Goal: Information Seeking & Learning: Learn about a topic

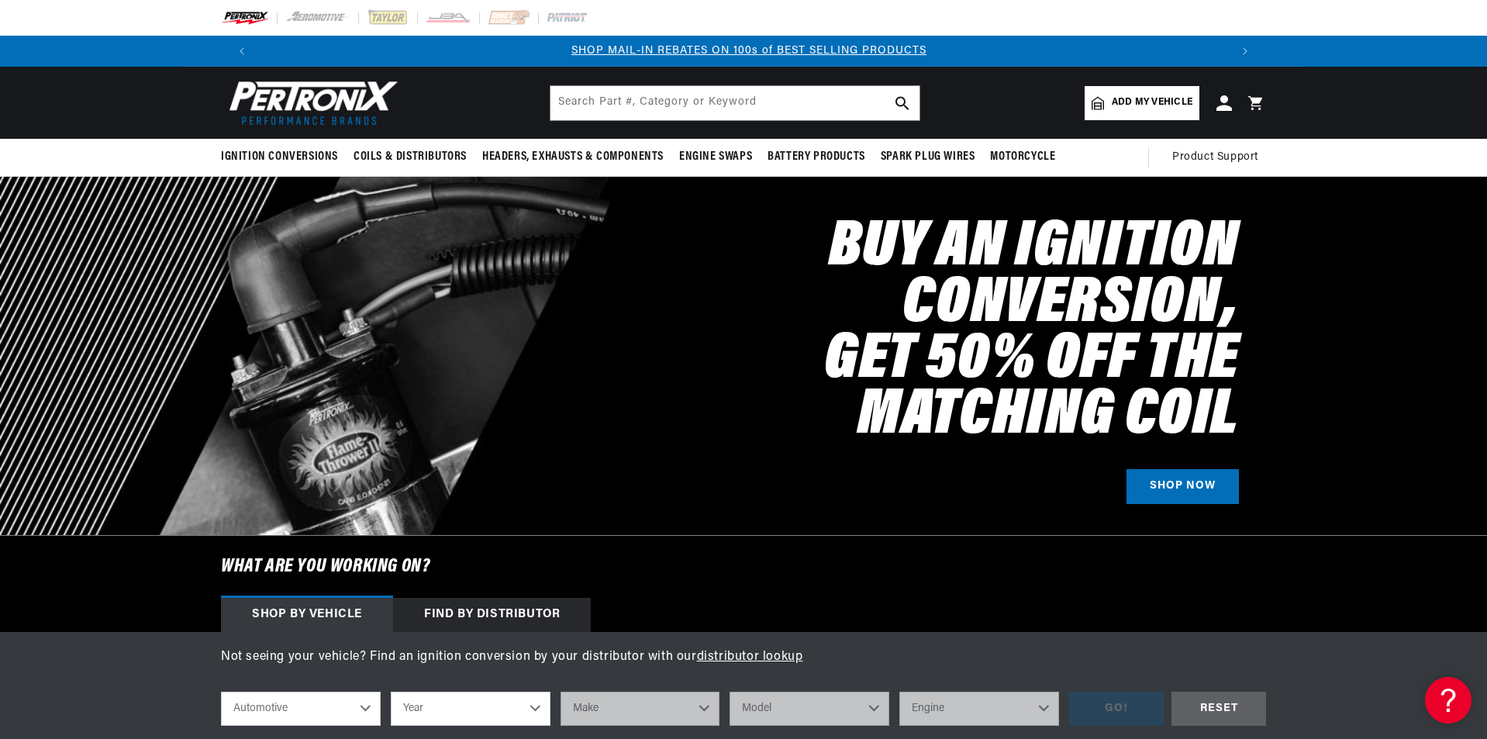
scroll to position [0, 969]
click at [579, 99] on input "text" at bounding box center [735, 103] width 369 height 34
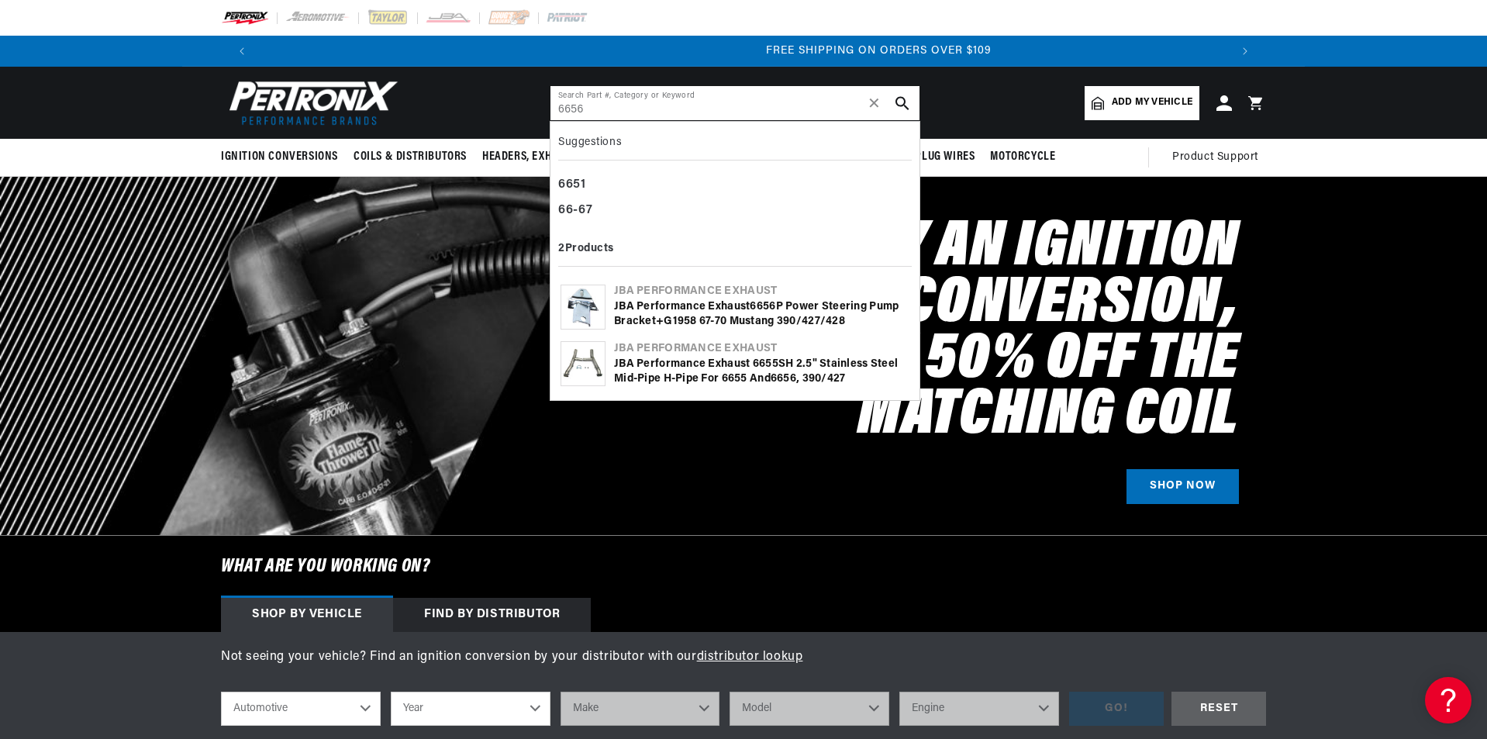
scroll to position [0, 1937]
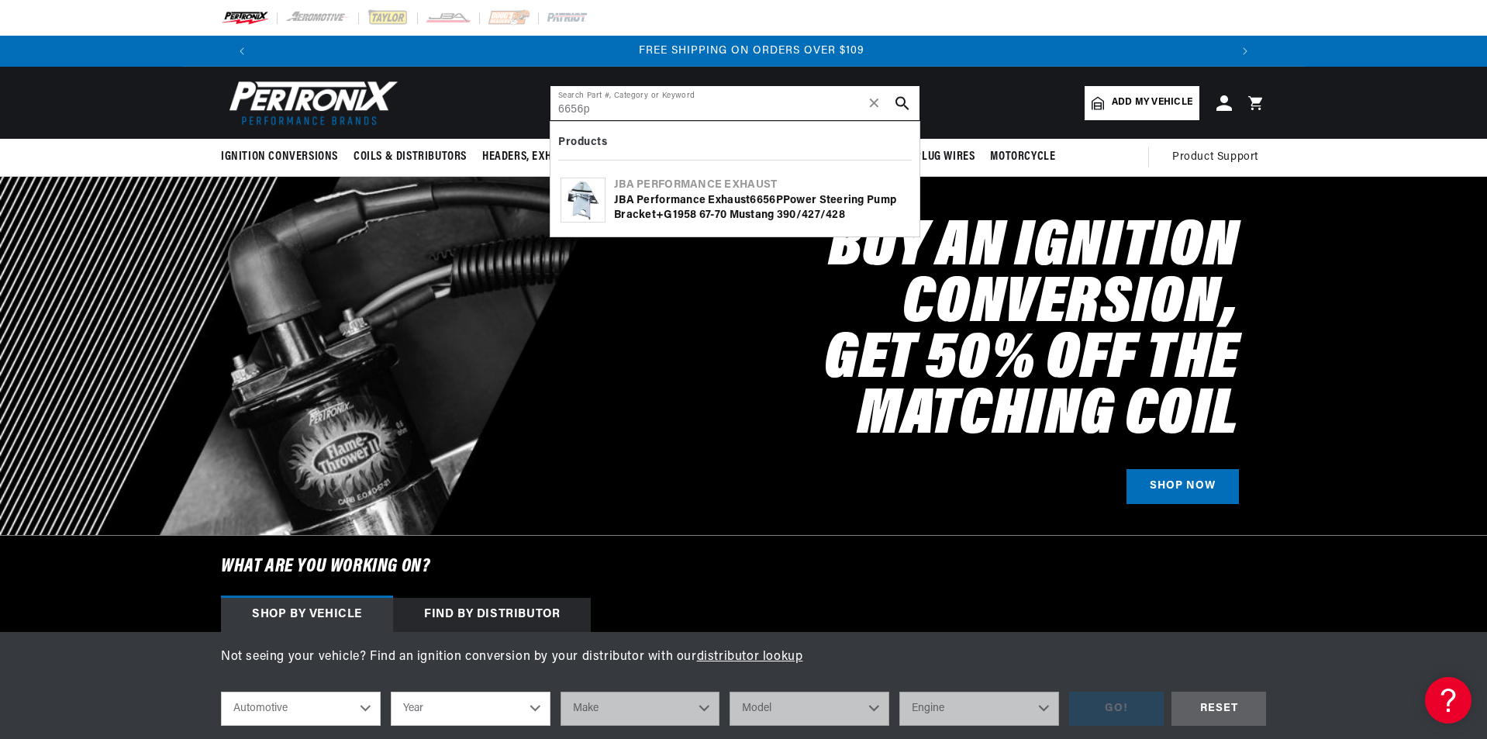
type input "6656p"
click at [663, 195] on div "JBA Performance Exhaust 6656P Power Steering Pump Bracket+G1958 67-70 Mustang 3…" at bounding box center [761, 208] width 295 height 30
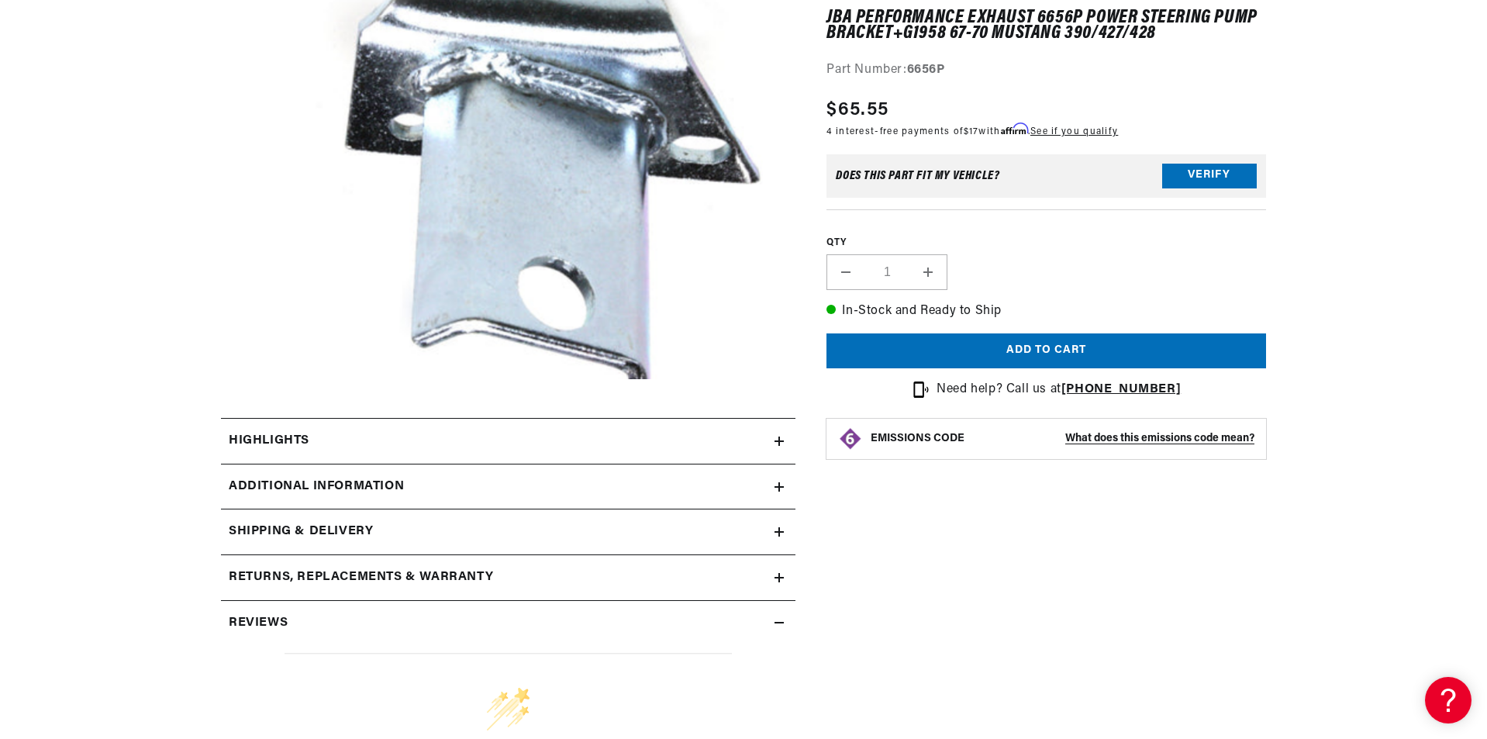
click at [638, 430] on summary "Highlights" at bounding box center [508, 441] width 575 height 45
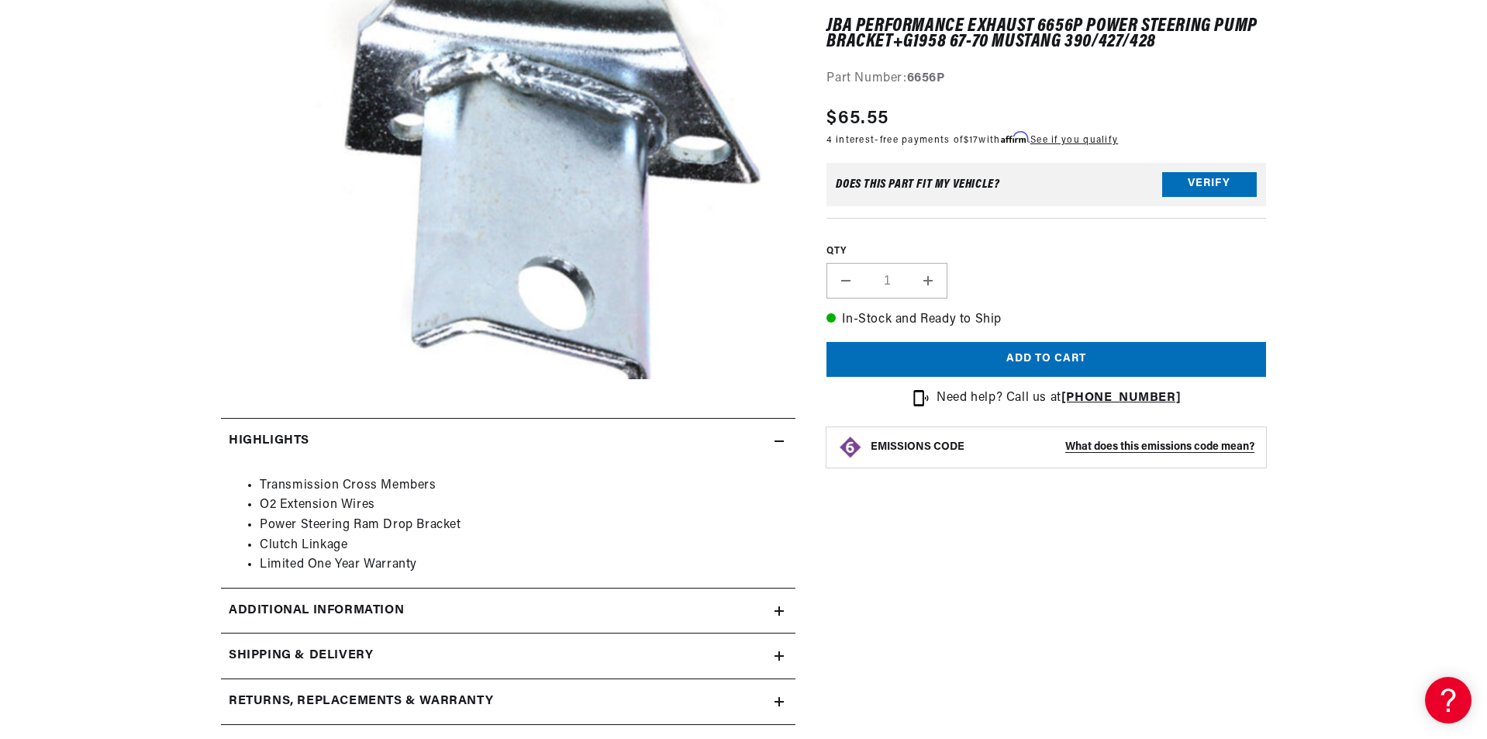
scroll to position [0, 969]
click at [760, 428] on summary "Highlights" at bounding box center [508, 441] width 575 height 45
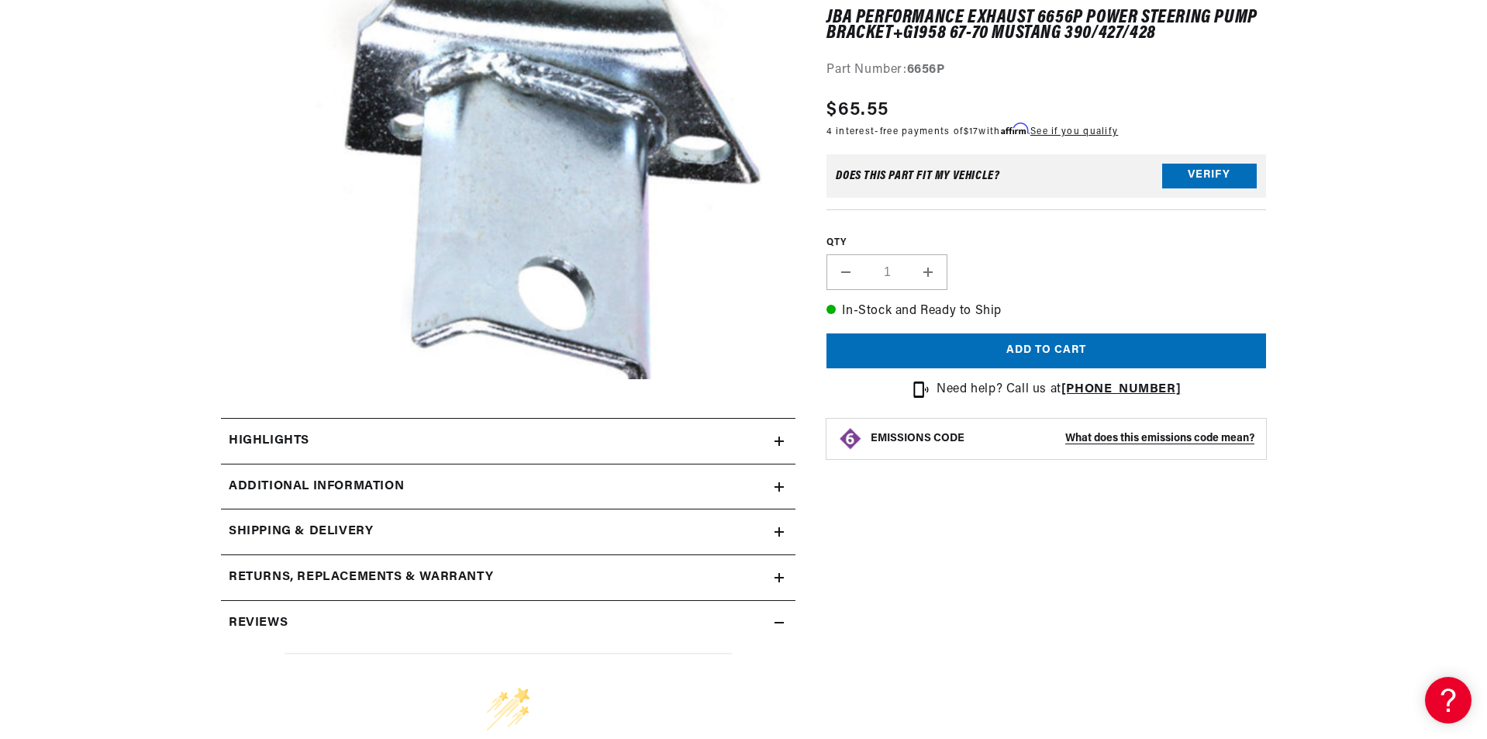
scroll to position [0, 1937]
click at [453, 478] on div "Additional Information" at bounding box center [498, 487] width 554 height 20
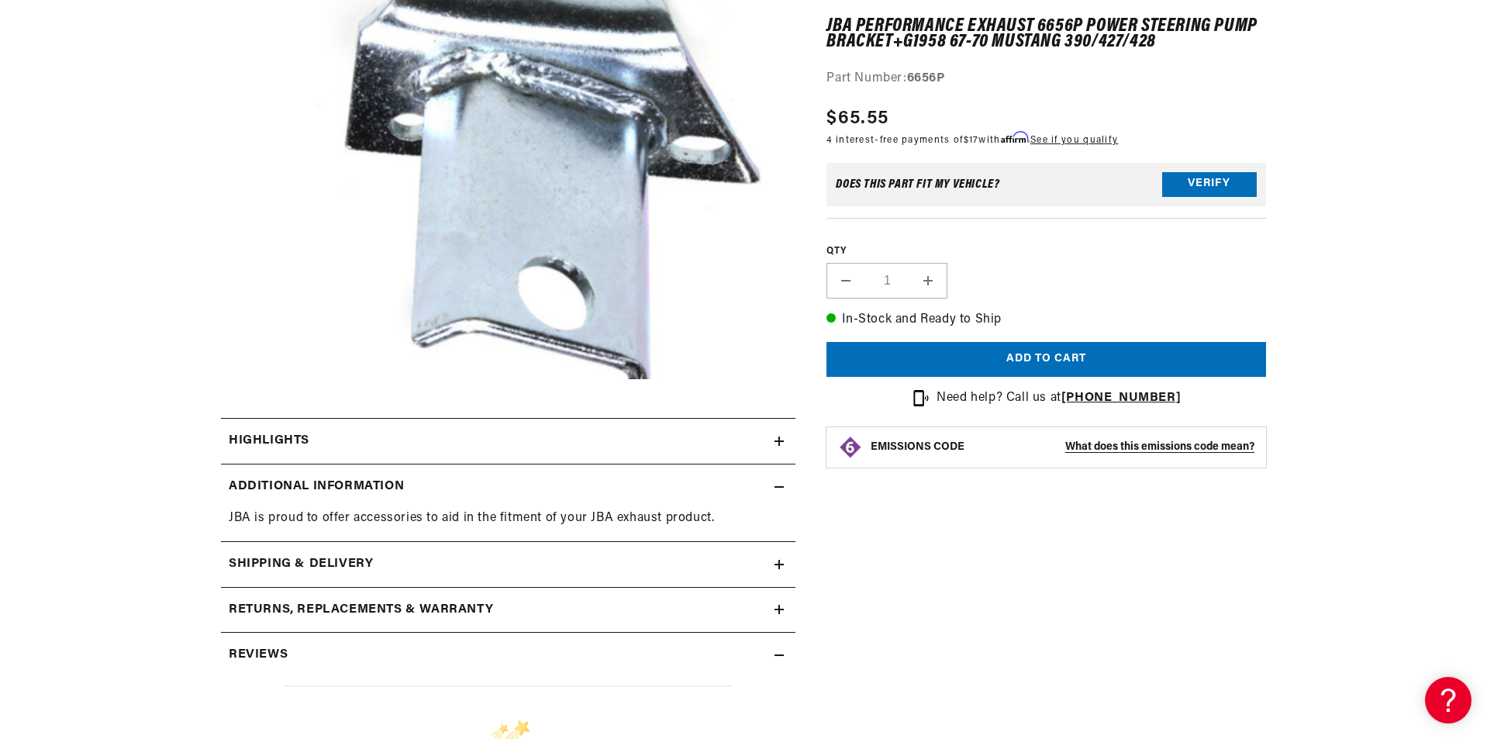
click at [762, 478] on div "Additional Information" at bounding box center [498, 487] width 554 height 20
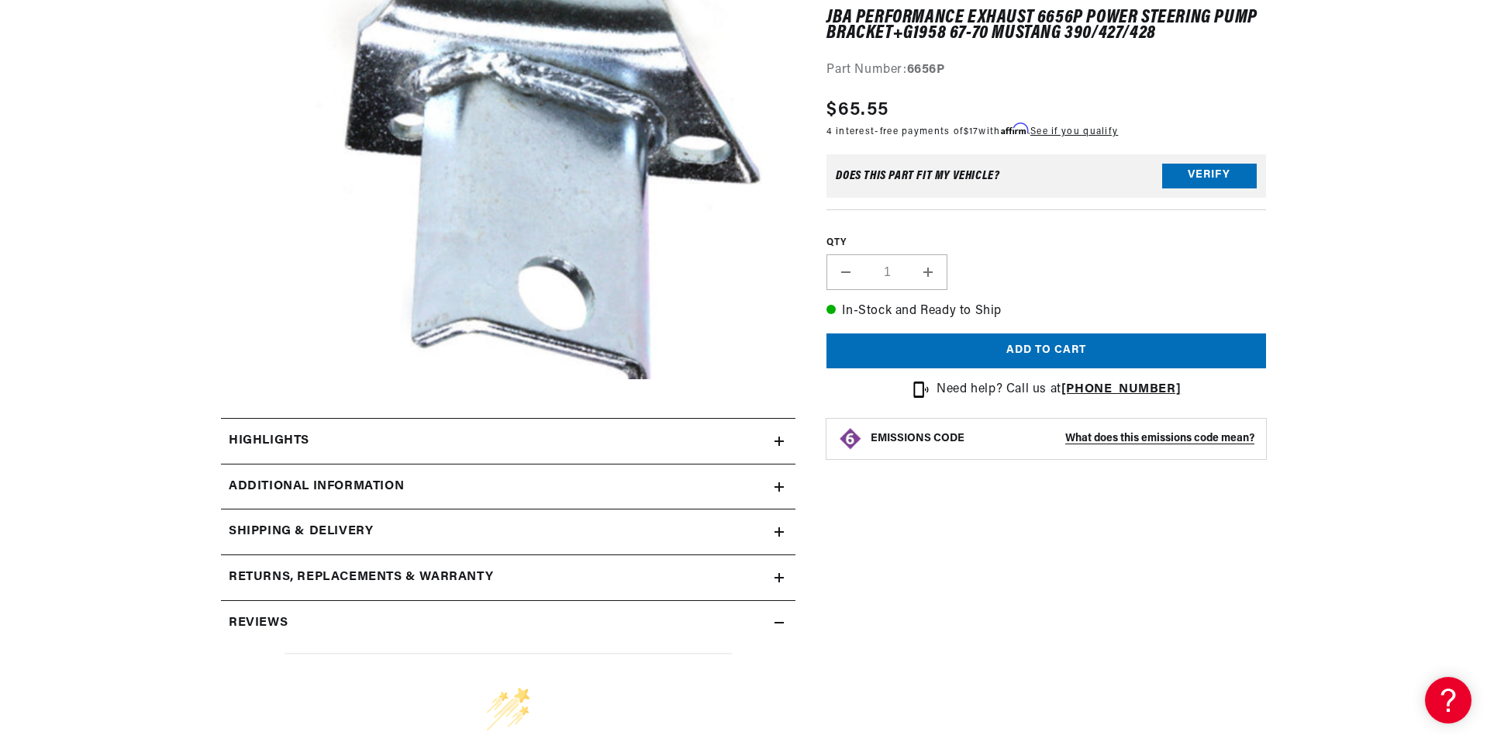
scroll to position [0, 0]
click at [523, 520] on summary "Shipping & Delivery" at bounding box center [508, 532] width 575 height 45
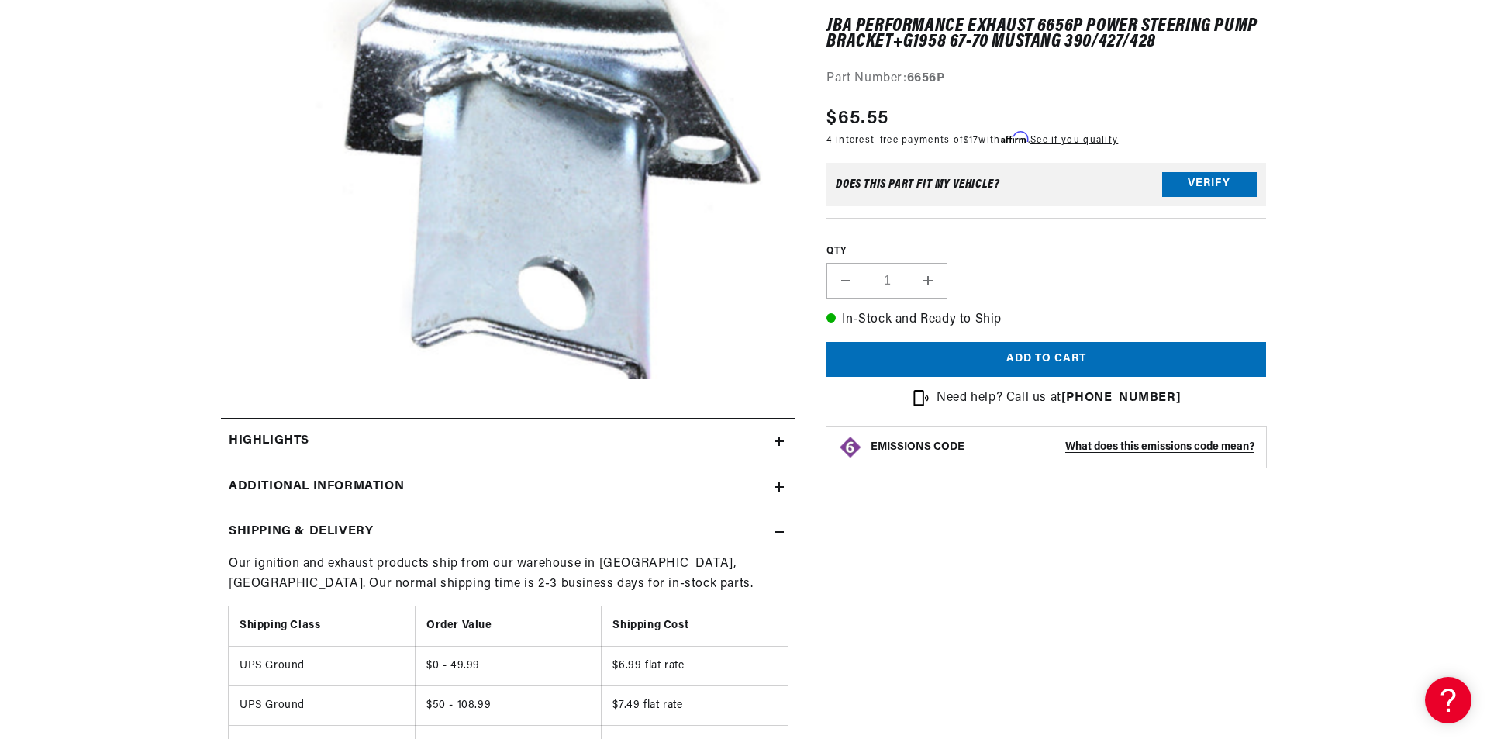
click at [523, 520] on summary "Shipping & Delivery" at bounding box center [508, 532] width 575 height 45
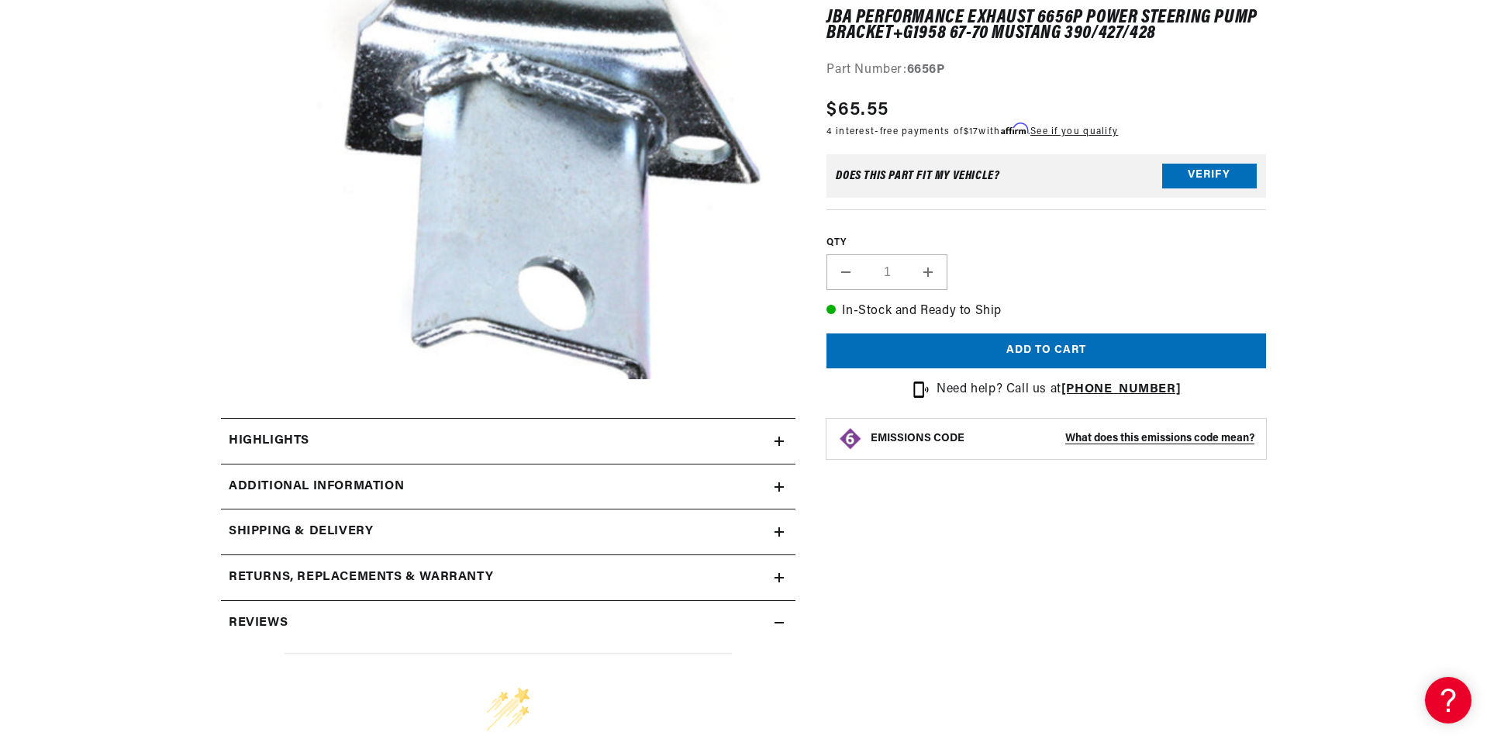
scroll to position [0, 969]
click at [640, 610] on summary "Reviews" at bounding box center [508, 623] width 575 height 45
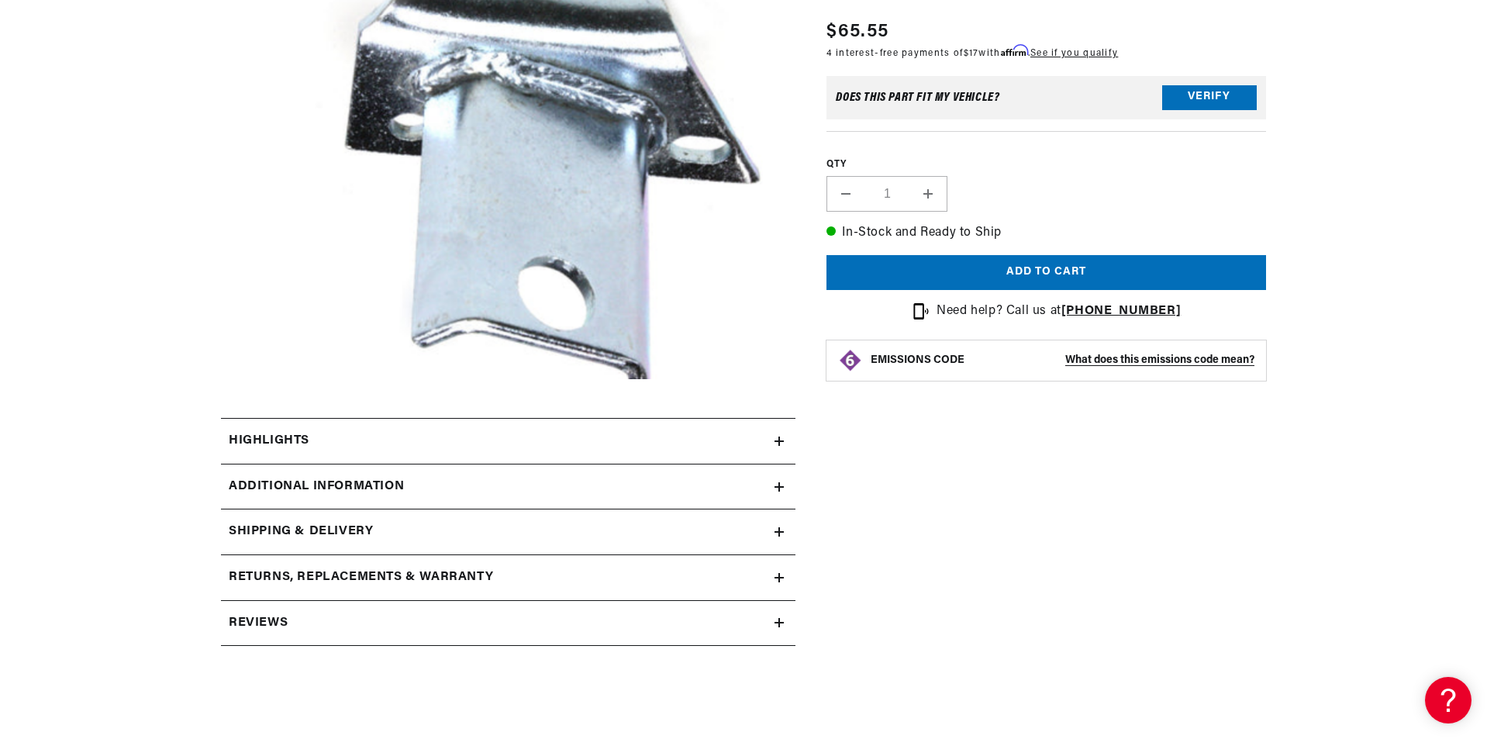
click at [637, 609] on summary "Reviews" at bounding box center [508, 623] width 575 height 45
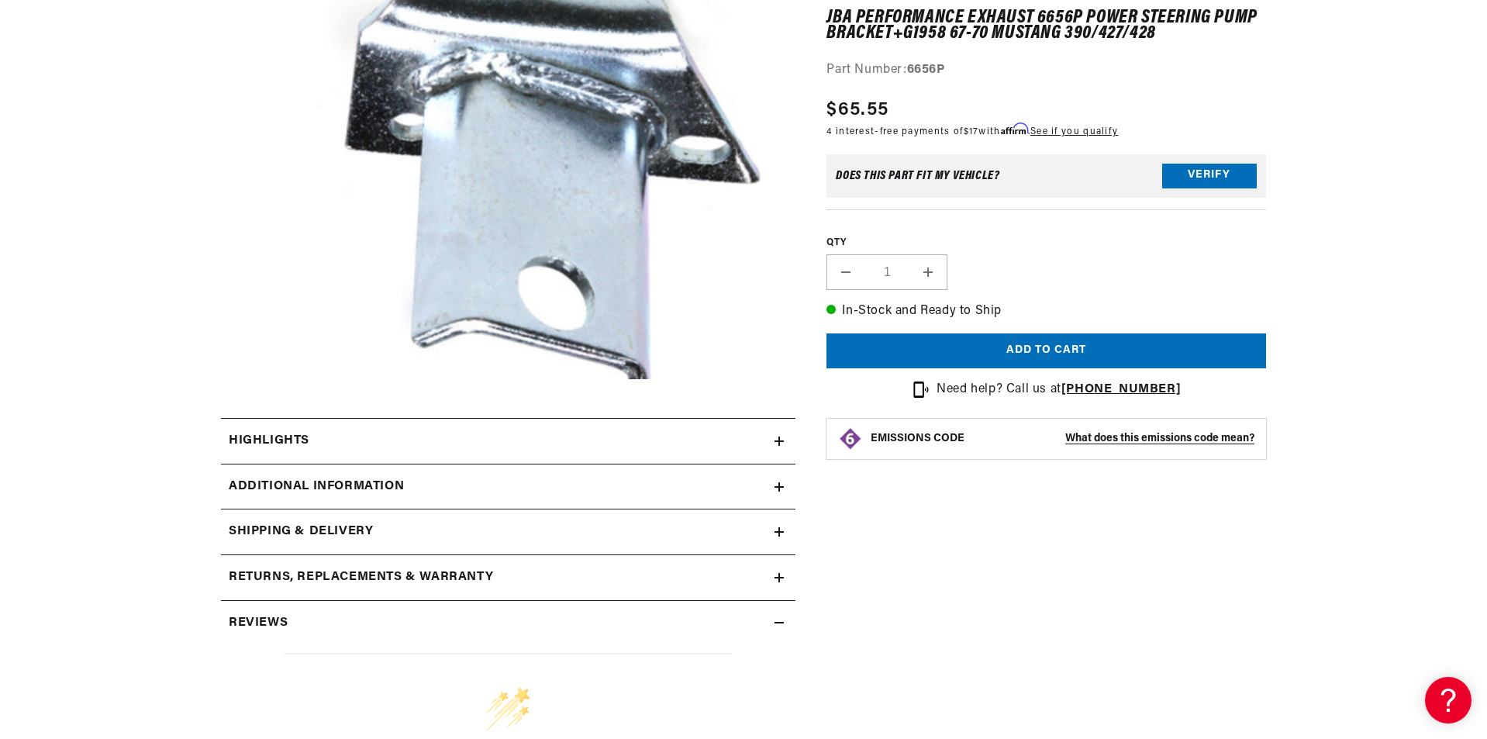
scroll to position [0, 1937]
click at [511, 438] on div "Highlights" at bounding box center [498, 441] width 554 height 20
